Goal: Information Seeking & Learning: Learn about a topic

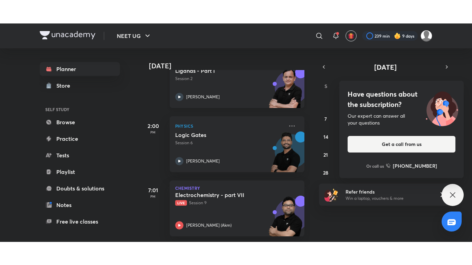
scroll to position [128, 0]
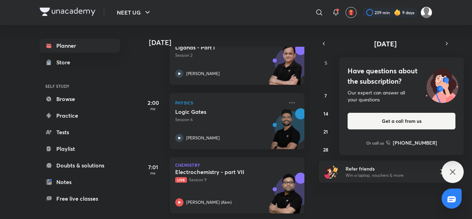
click at [231, 179] on div "Electrochemistry - part VII Live Session 9 [PERSON_NAME] (Akm)" at bounding box center [229, 187] width 108 height 38
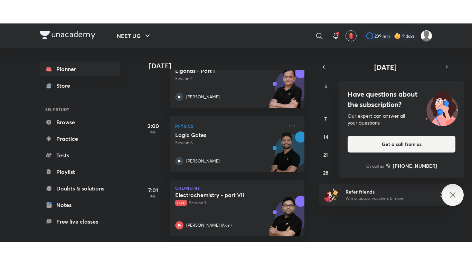
scroll to position [81, 0]
